Goal: Register for event/course

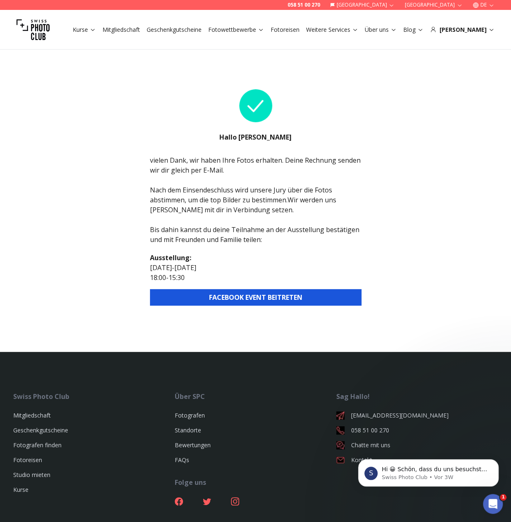
click at [277, 118] on div "Hallo [PERSON_NAME]" at bounding box center [255, 117] width 211 height 76
click at [197, 230] on div "vielen Dank, wir haben Ihre Fotos erhalten. Deine Rechnung senden wir dir gleic…" at bounding box center [255, 199] width 211 height 89
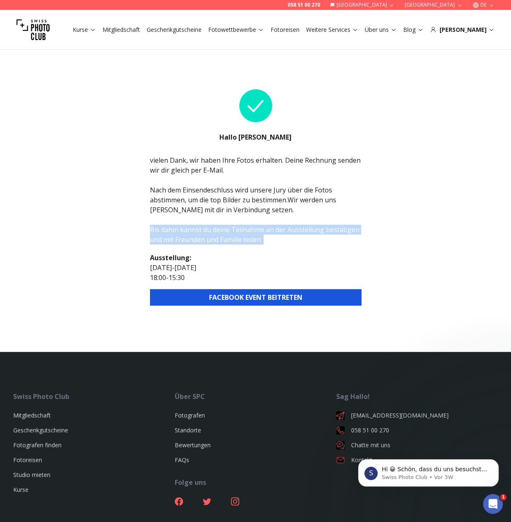
click at [197, 230] on div "vielen Dank, wir haben Ihre Fotos erhalten. Deine Rechnung senden wir dir gleic…" at bounding box center [255, 199] width 211 height 89
click at [236, 297] on button "FACEBOOK EVENT BEITRETEN" at bounding box center [255, 297] width 211 height 17
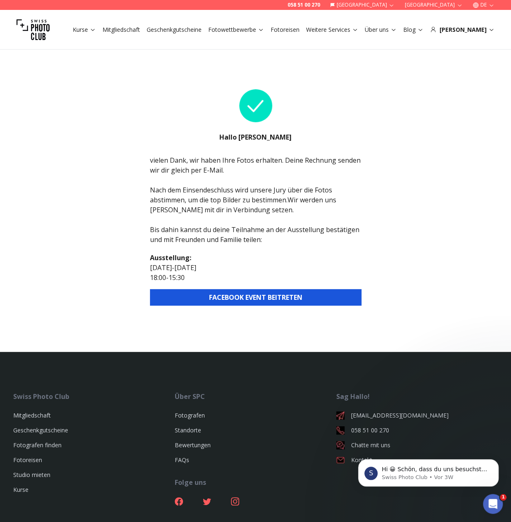
click at [413, 176] on div "058 51 00 270 Schweiz Stuttgart DE Kurse Mitgliedschaft Geschenkgutscheine Foto…" at bounding box center [255, 306] width 511 height 533
drag, startPoint x: 153, startPoint y: 268, endPoint x: 221, endPoint y: 265, distance: 68.2
click at [221, 265] on p "[DATE] - [DATE]" at bounding box center [255, 268] width 211 height 10
copy p "[DATE] - [DATE]"
